Goal: Check status

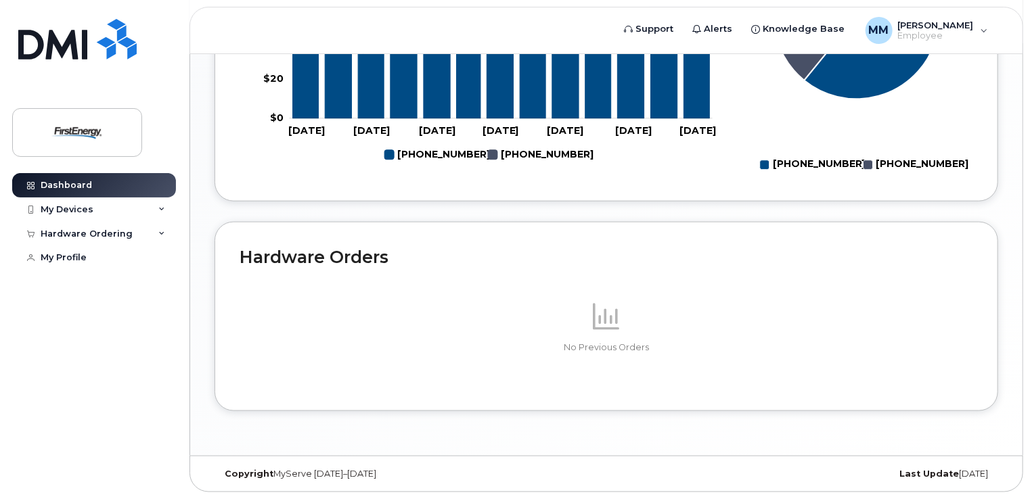
scroll to position [812, 0]
click at [113, 209] on div "My Devices" at bounding box center [94, 210] width 164 height 24
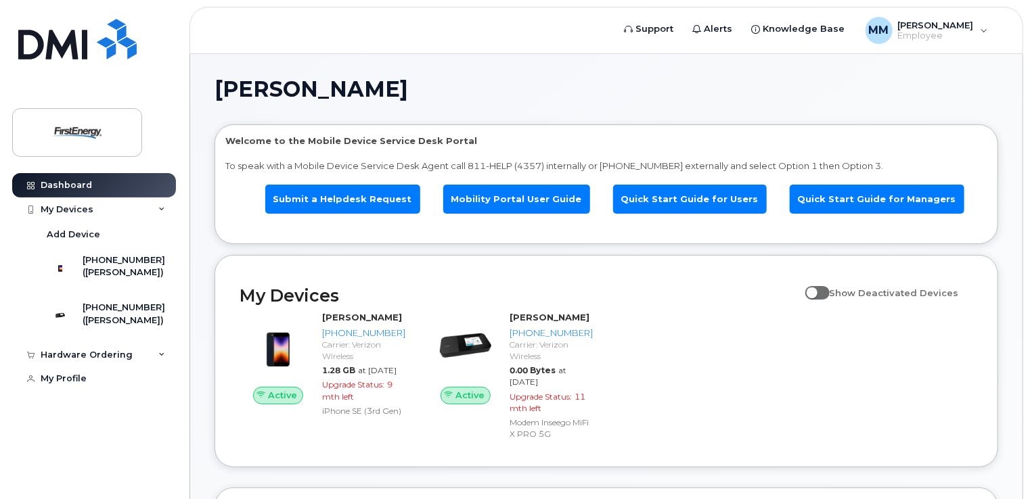
scroll to position [0, 0]
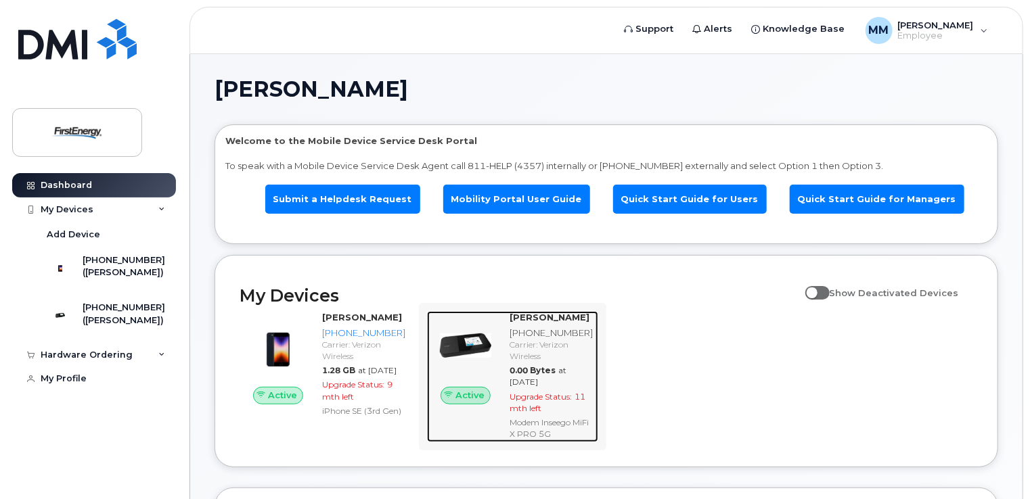
click at [538, 362] on div "Carrier: Verizon Wireless" at bounding box center [550, 350] width 83 height 23
